Goal: Task Accomplishment & Management: Manage account settings

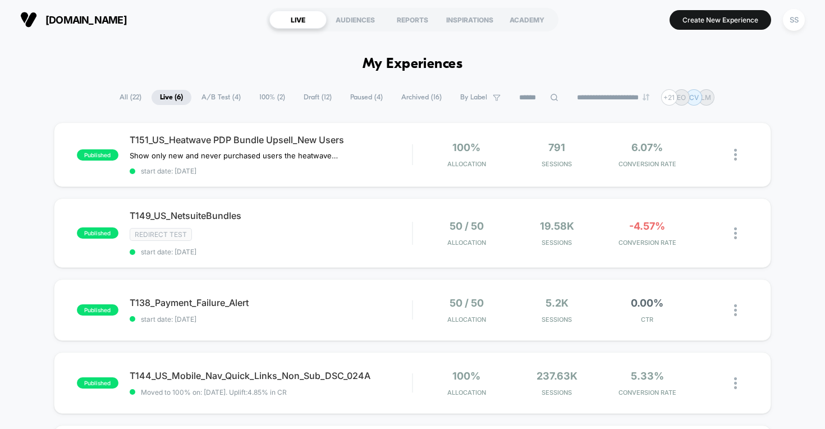
click at [313, 98] on span "Draft ( 12 )" at bounding box center [317, 97] width 45 height 15
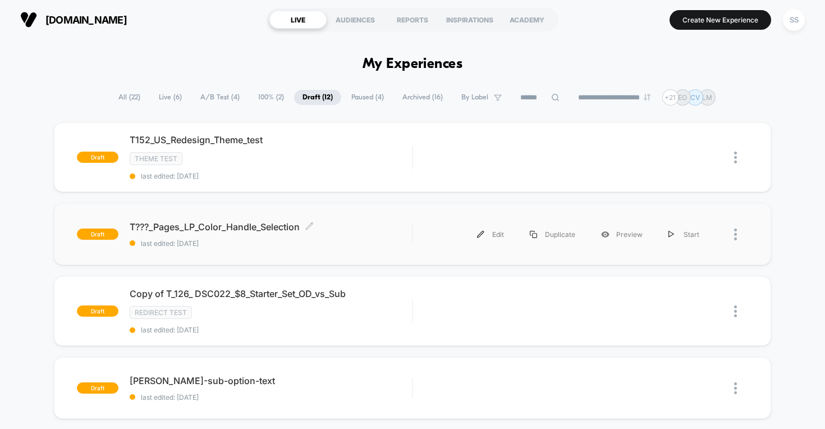
click at [253, 225] on span "T???_Pages_LP_Color_Handle_Selection Click to edit experience details" at bounding box center [271, 226] width 283 height 11
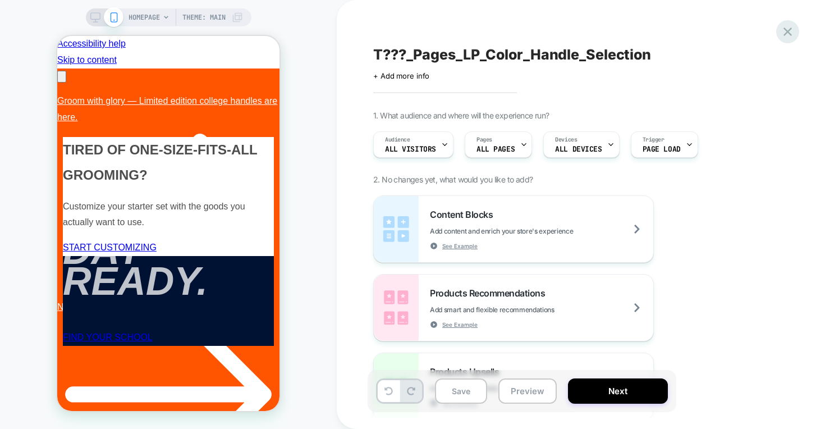
click at [786, 29] on icon at bounding box center [787, 31] width 15 height 15
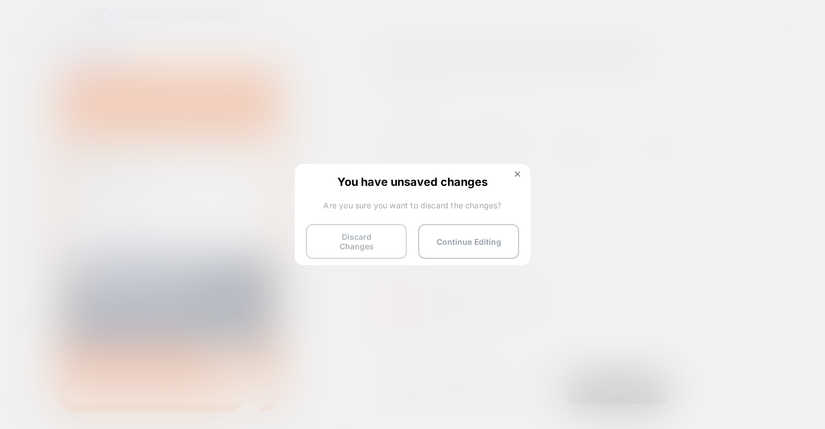
scroll to position [0, 174]
click at [381, 239] on button "Discard Changes" at bounding box center [356, 241] width 101 height 35
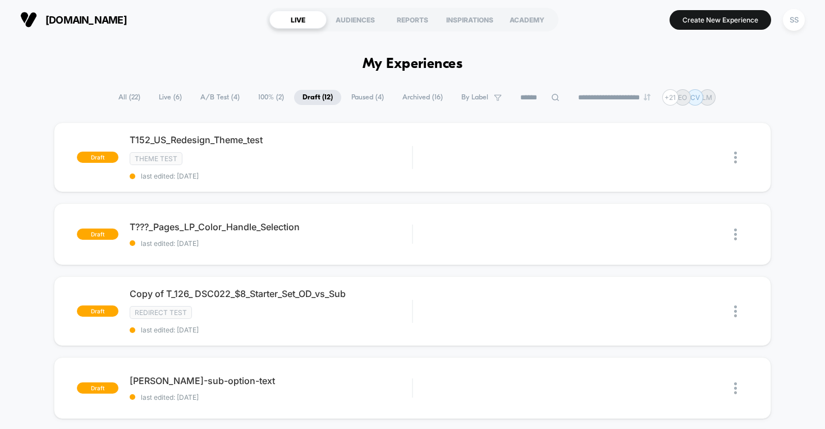
click at [166, 99] on span "Live ( 6 )" at bounding box center [170, 97] width 40 height 15
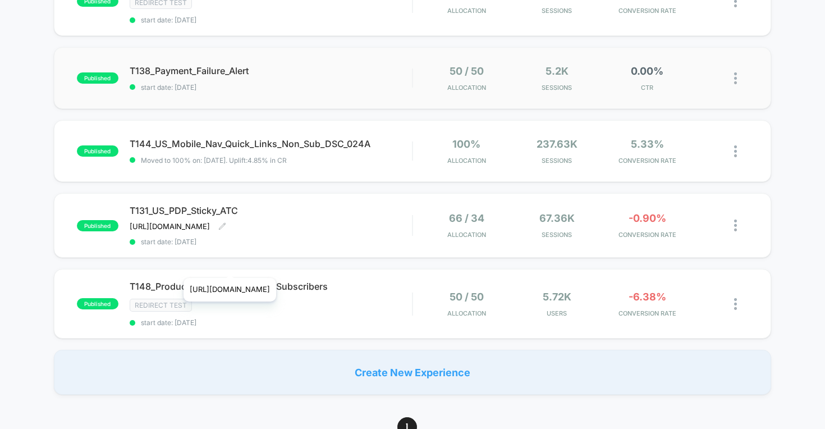
scroll to position [236, 0]
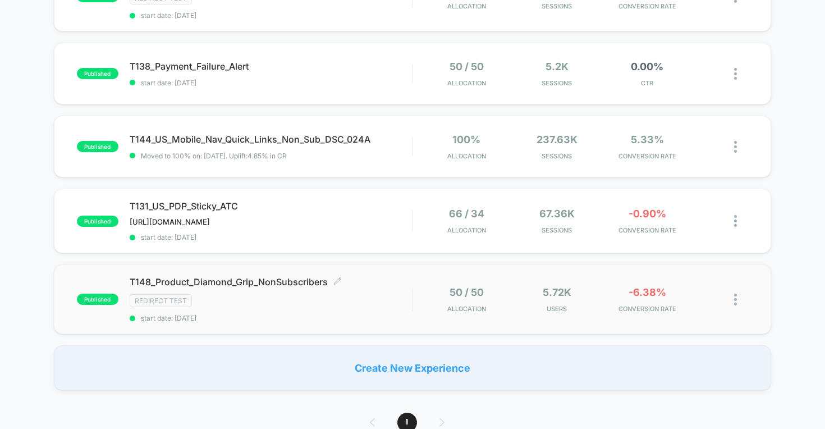
click at [268, 281] on span "T148_Product_Diamond_Grip_NonSubscribers Click to edit experience details" at bounding box center [271, 281] width 283 height 11
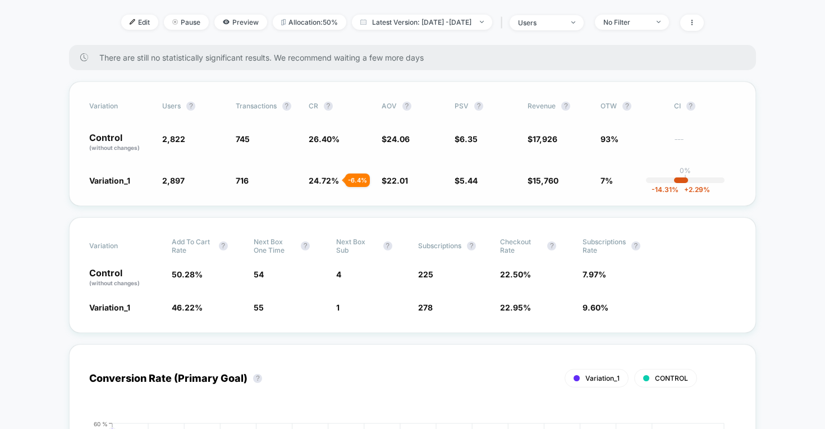
scroll to position [175, 0]
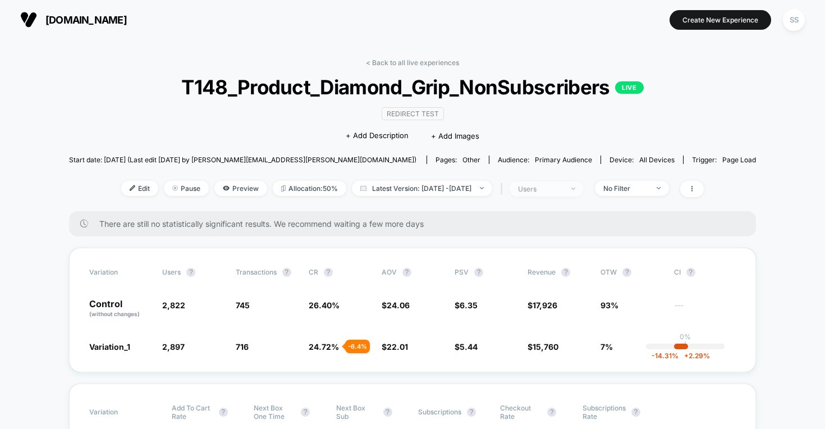
click at [556, 186] on div "users" at bounding box center [540, 189] width 45 height 8
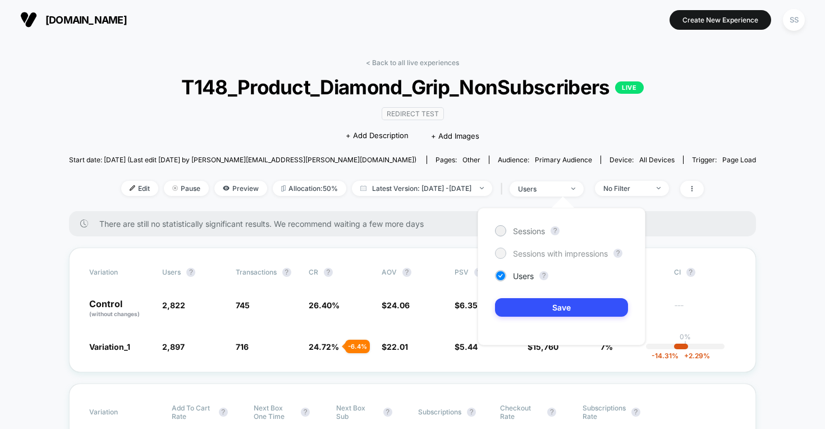
click at [523, 254] on span "Sessions with impressions" at bounding box center [560, 254] width 95 height 10
click at [554, 312] on button "Save" at bounding box center [561, 307] width 133 height 19
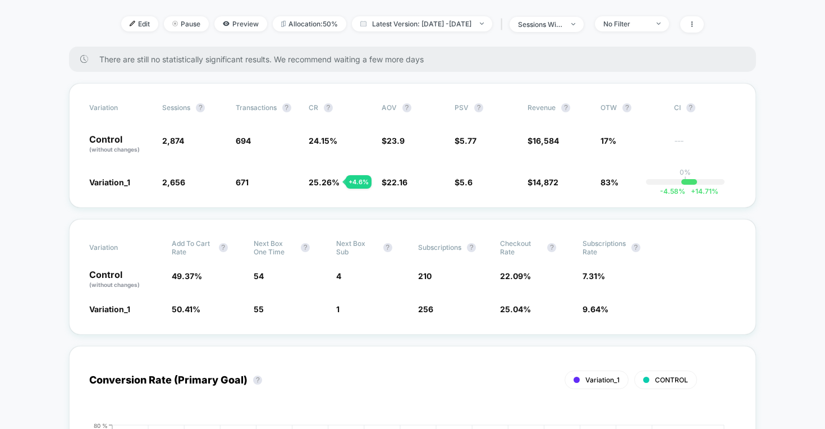
scroll to position [157, 0]
